Goal: Communication & Community: Answer question/provide support

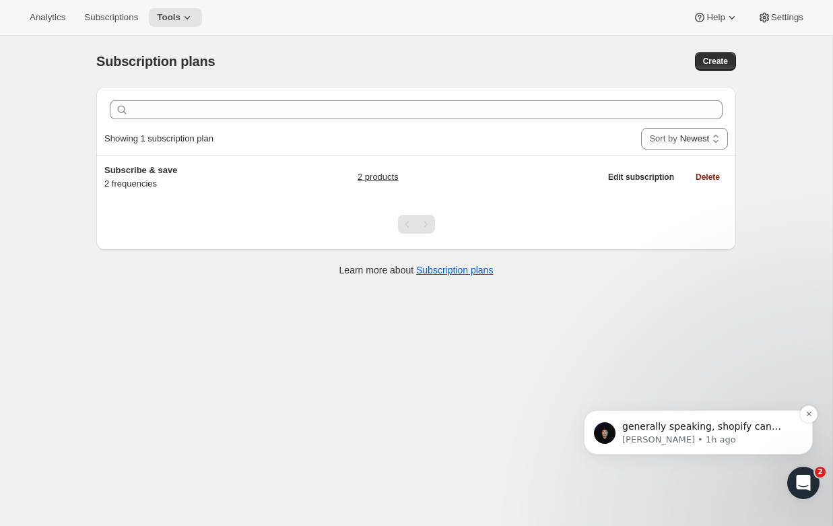
click at [667, 436] on p "Adrian • 1h ago" at bounding box center [709, 440] width 174 height 12
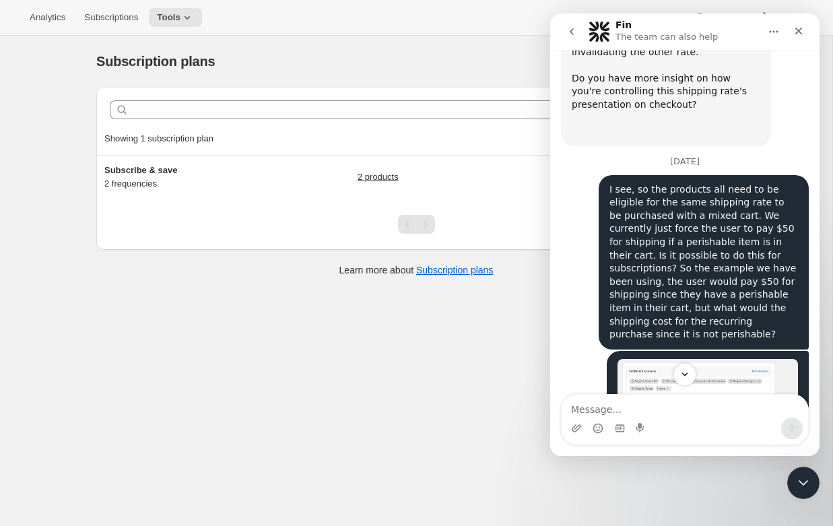
scroll to position [1682, 0]
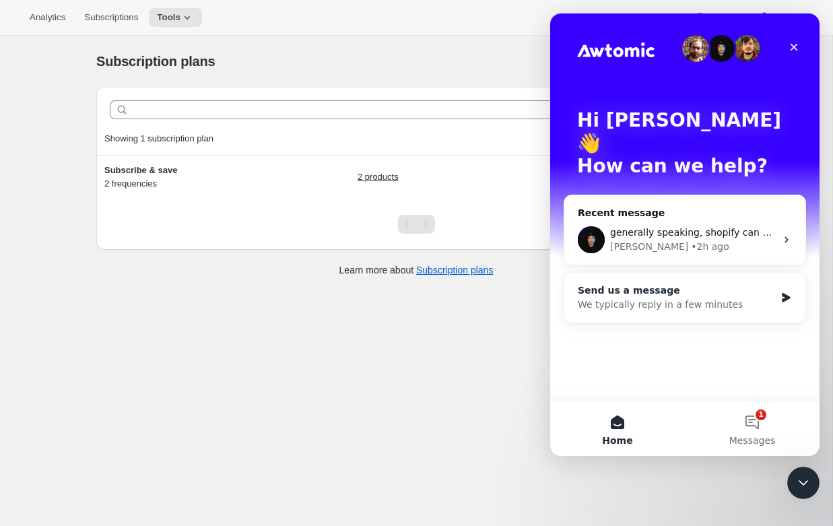
click at [649, 283] on div "Send us a message" at bounding box center [676, 290] width 197 height 14
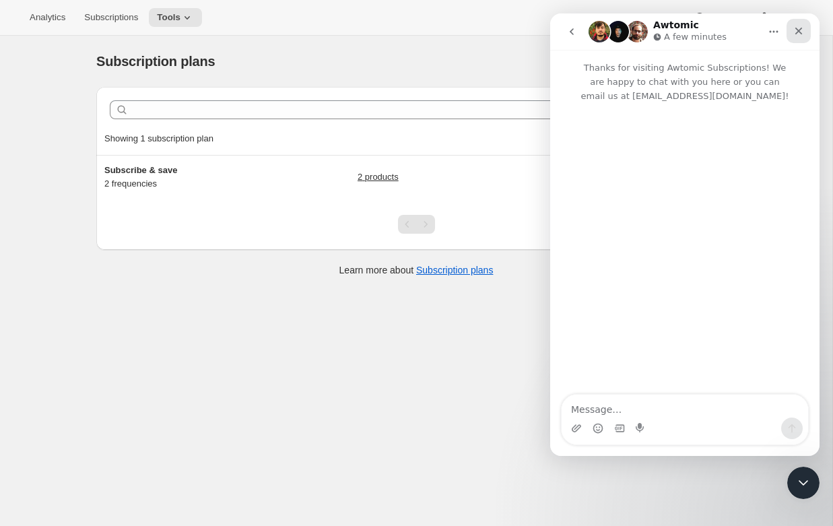
click at [806, 36] on div "Close" at bounding box center [798, 31] width 24 height 24
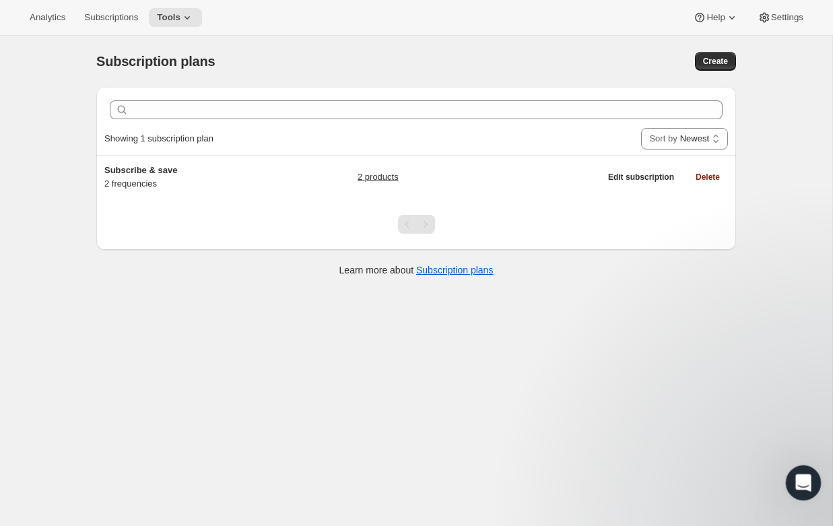
click at [805, 479] on icon "Open Intercom Messenger" at bounding box center [801, 481] width 22 height 22
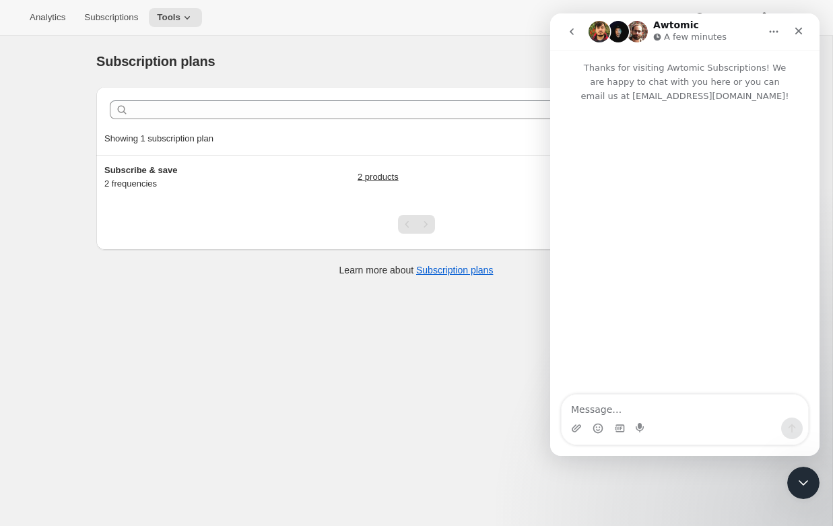
click at [559, 28] on button "go back" at bounding box center [572, 32] width 26 height 26
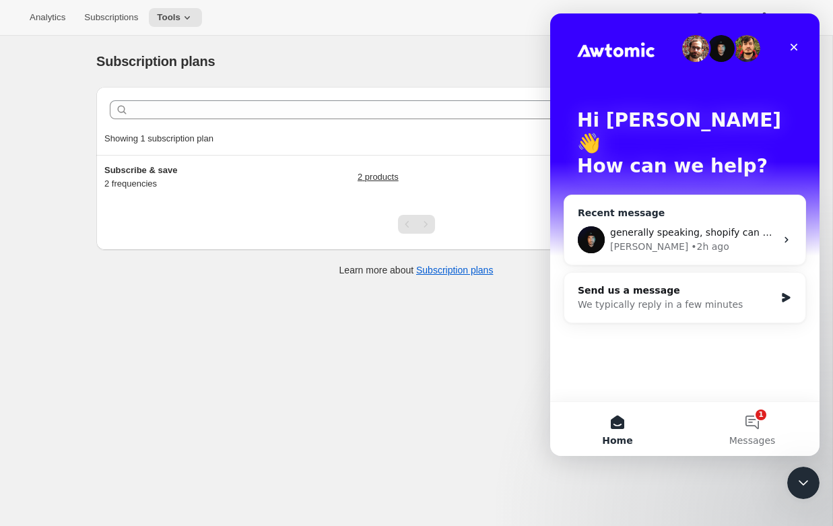
click at [654, 226] on div "generally speaking, shopify can handle multiple rates in checkout. but what i c…" at bounding box center [693, 233] width 166 height 14
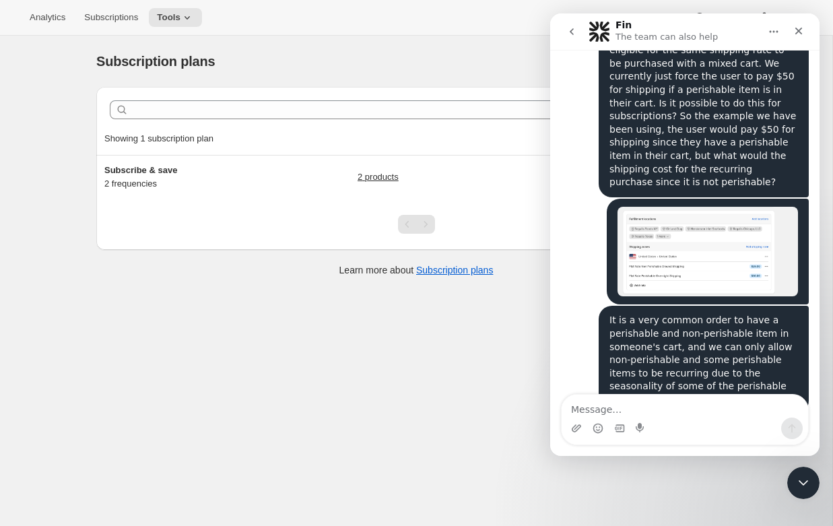
click at [618, 415] on textarea "Message…" at bounding box center [685, 406] width 246 height 23
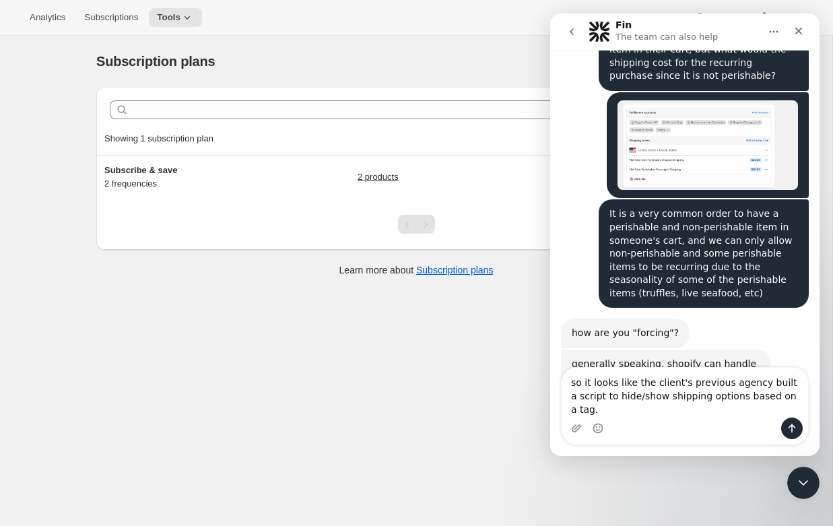
scroll to position [1695, 0]
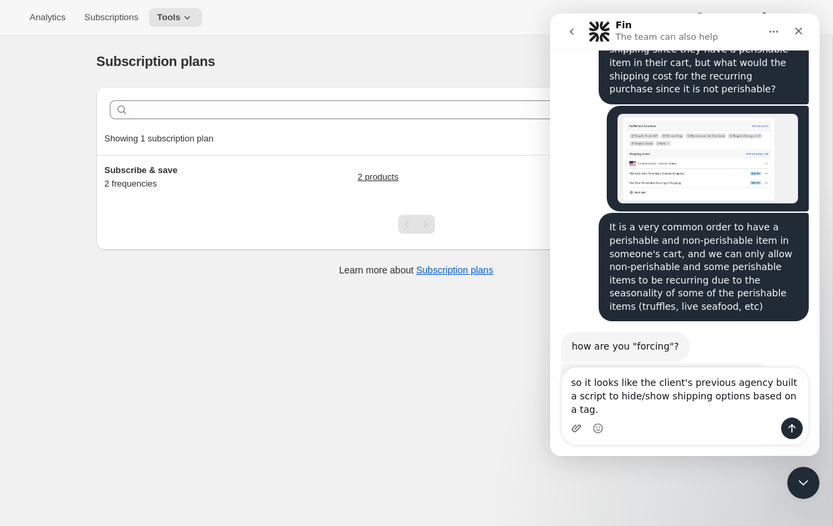
type textarea "so it looks like the client's previous agency built a script to hide/show shipp…"
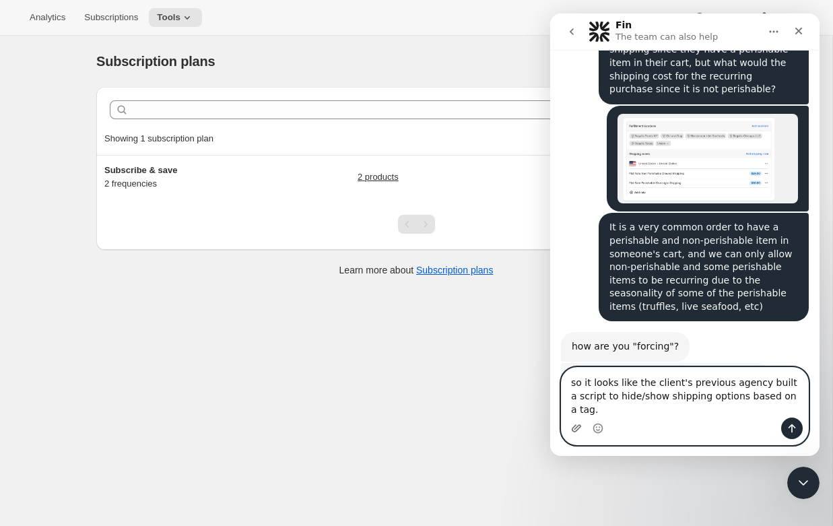
click at [578, 427] on icon "Upload attachment" at bounding box center [576, 428] width 11 height 11
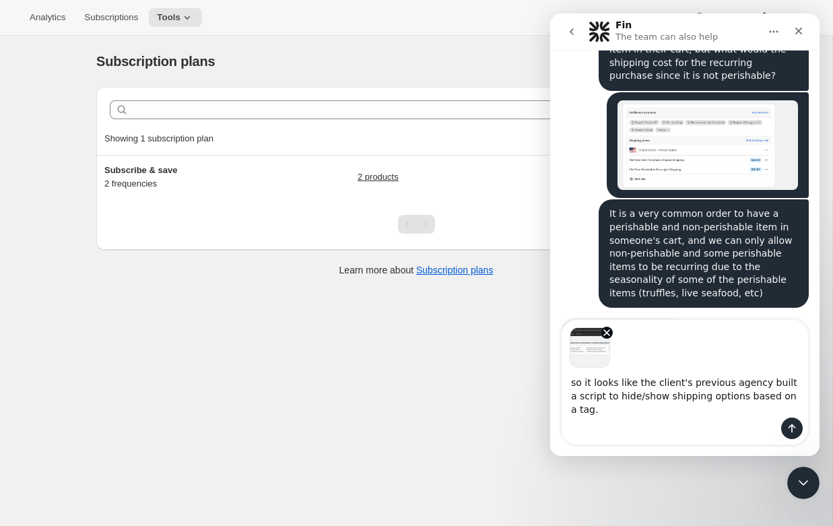
scroll to position [1743, 0]
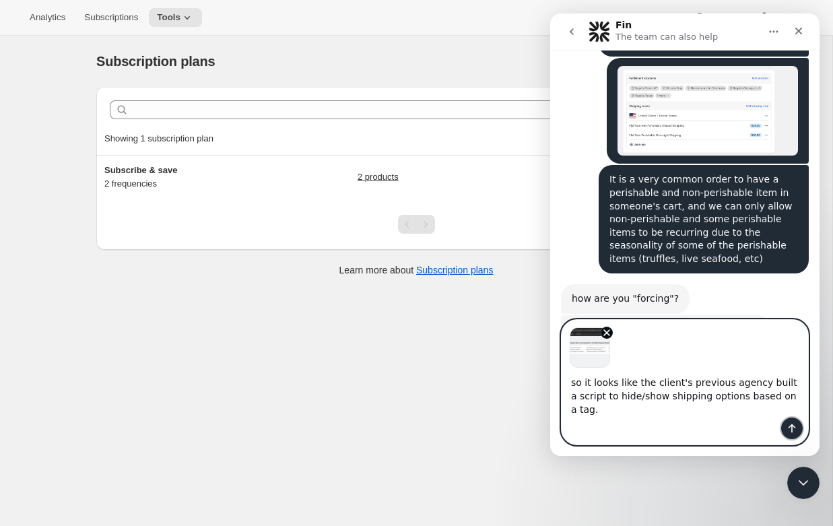
click at [794, 429] on icon "Send a message…" at bounding box center [791, 428] width 11 height 11
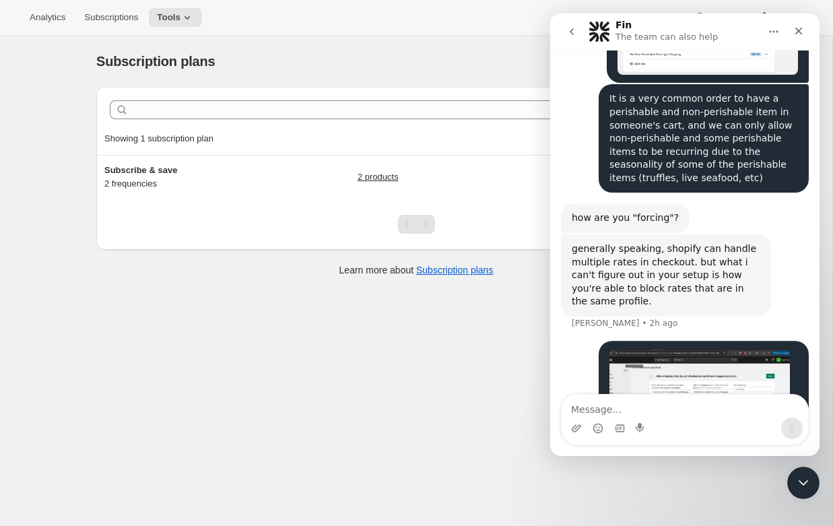
scroll to position [1826, 0]
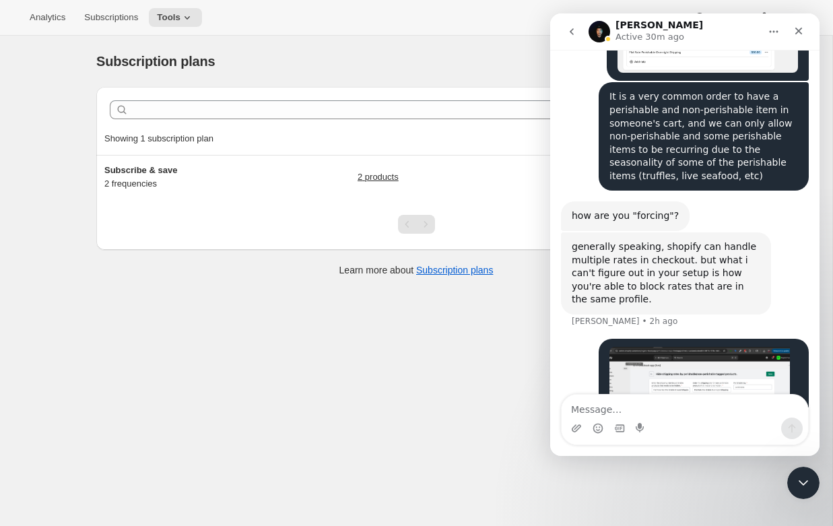
click at [99, 300] on div "Subscription plans. This page is ready Subscription plans Create Clear Showing …" at bounding box center [416, 299] width 832 height 526
